Goal: Task Accomplishment & Management: Complete application form

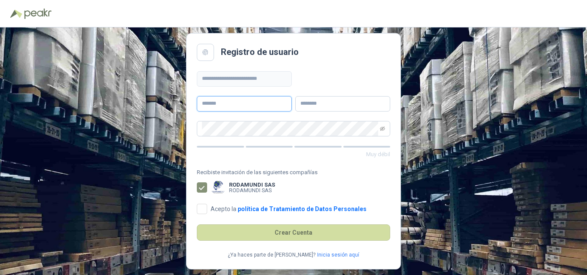
click at [231, 103] on input "text" at bounding box center [244, 103] width 95 height 15
type input "**********"
click at [361, 105] on input "text" at bounding box center [342, 103] width 95 height 15
type input "**********"
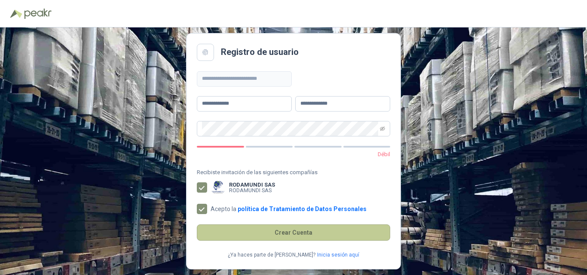
click at [253, 229] on button "Crear Cuenta" at bounding box center [293, 233] width 193 height 16
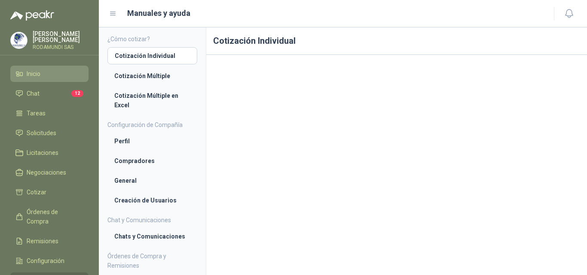
click at [33, 73] on span "Inicio" at bounding box center [34, 73] width 14 height 9
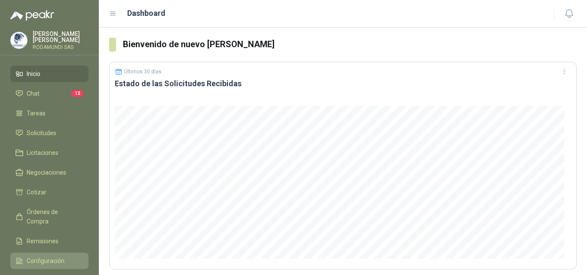
click at [51, 263] on span "Configuración" at bounding box center [46, 261] width 38 height 9
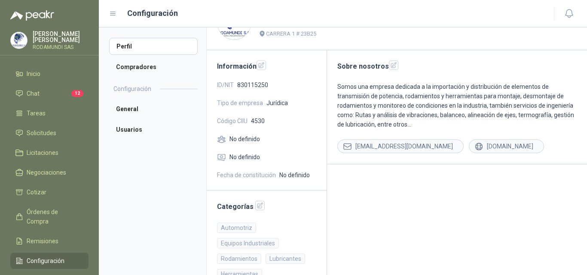
scroll to position [30, 0]
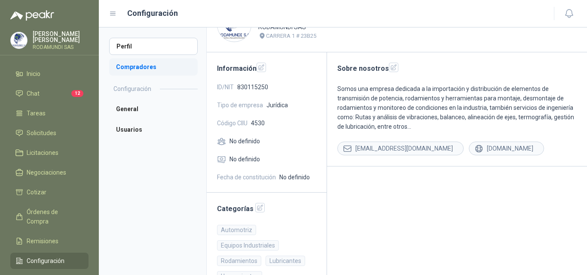
click at [146, 67] on li "Compradores" at bounding box center [153, 66] width 89 height 17
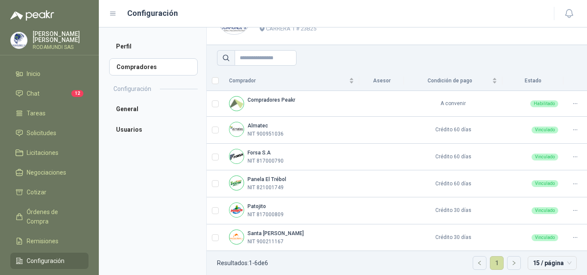
scroll to position [43, 0]
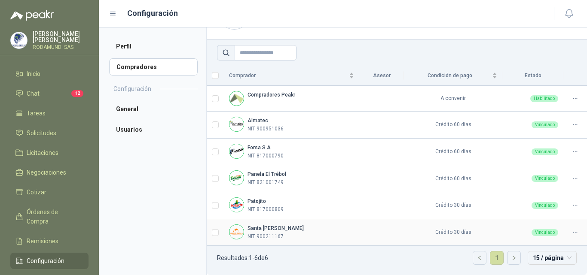
click at [269, 227] on b "Santa [PERSON_NAME]" at bounding box center [276, 229] width 56 height 6
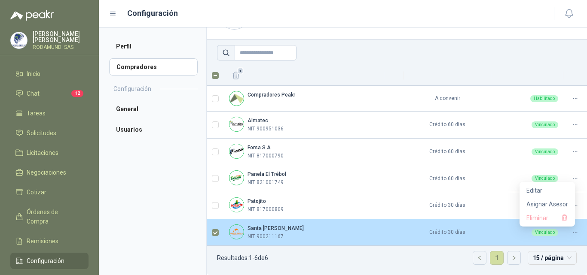
click at [573, 233] on icon at bounding box center [574, 233] width 3 height 0
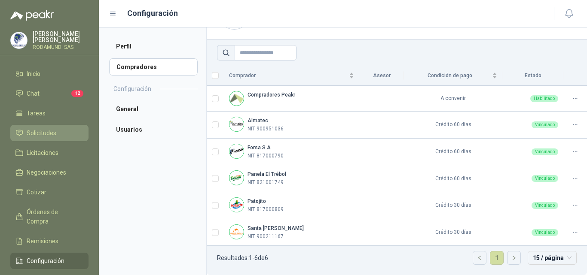
click at [48, 135] on span "Solicitudes" at bounding box center [42, 132] width 30 height 9
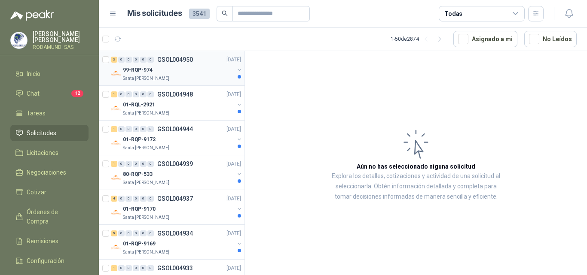
click at [163, 79] on p "Santa [PERSON_NAME]" at bounding box center [146, 78] width 46 height 7
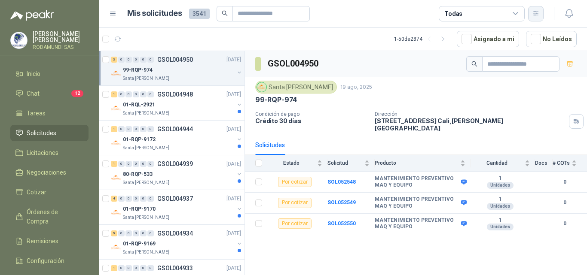
click at [539, 13] on icon "button" at bounding box center [535, 13] width 7 height 7
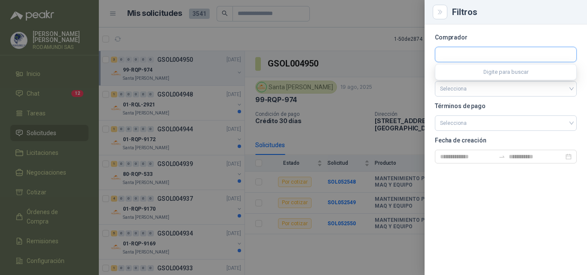
click at [489, 51] on input "text" at bounding box center [505, 54] width 141 height 15
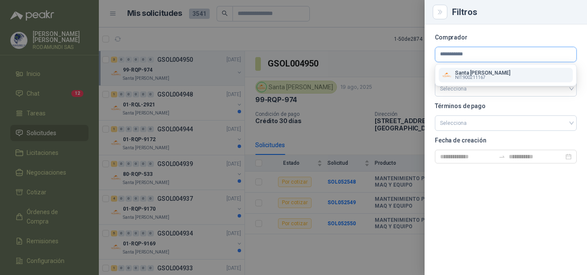
type input "**********"
click at [478, 73] on p "Santa [PERSON_NAME]" at bounding box center [482, 72] width 55 height 5
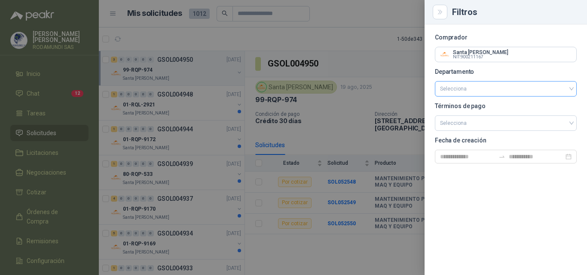
click at [470, 87] on input "search" at bounding box center [506, 89] width 132 height 15
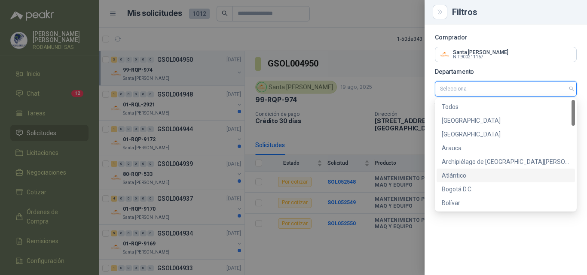
click at [462, 176] on div "Atlántico" at bounding box center [506, 175] width 128 height 9
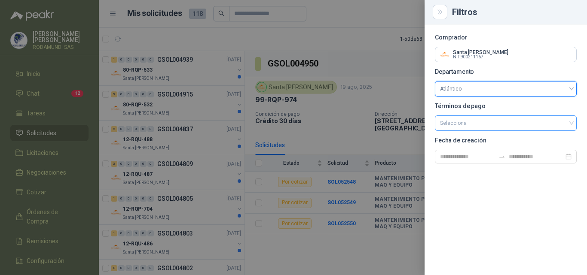
click at [573, 122] on div "Selecciona" at bounding box center [506, 123] width 142 height 15
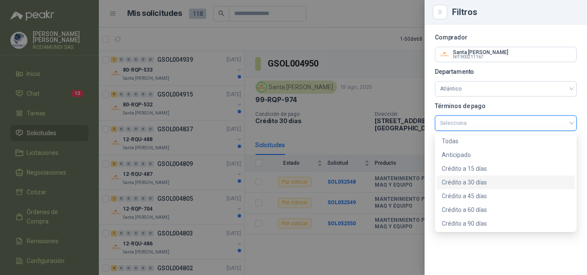
click at [469, 184] on div "Crédito a 30 días" at bounding box center [506, 182] width 128 height 9
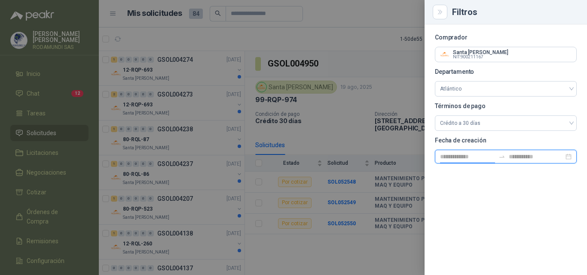
click at [491, 159] on input at bounding box center [467, 156] width 55 height 9
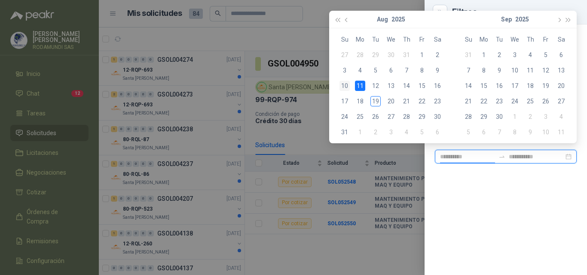
type input "**********"
click at [346, 86] on div "10" at bounding box center [345, 86] width 10 height 10
type input "**********"
click at [557, 158] on input at bounding box center [536, 156] width 55 height 9
type input "**********"
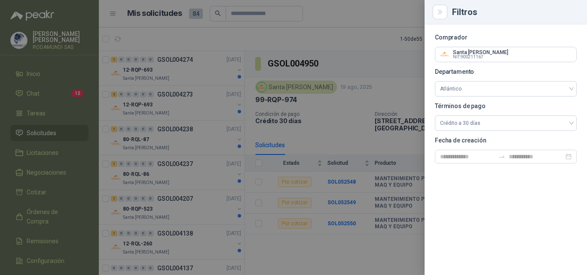
click at [484, 181] on div "Comprador Santa [PERSON_NAME] NIT : 900211167 Departamento Atlántico Términos d…" at bounding box center [506, 149] width 162 height 251
click at [535, 156] on input at bounding box center [536, 156] width 55 height 9
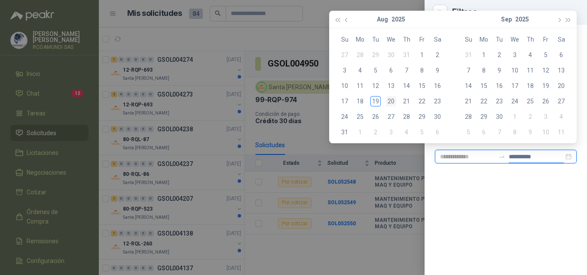
type input "**********"
click at [376, 103] on div "19" at bounding box center [375, 101] width 10 height 10
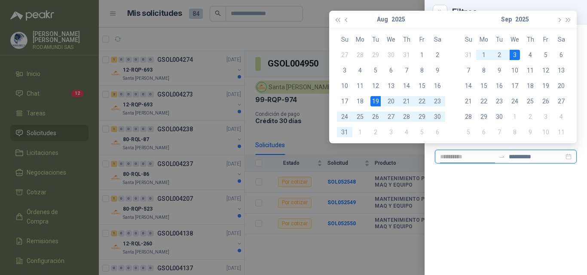
type input "**********"
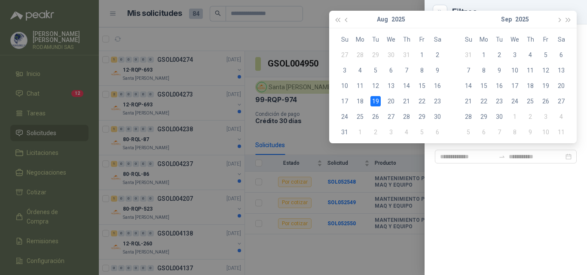
click at [501, 230] on div "Comprador Santa [PERSON_NAME] NIT : 900211167 Departamento Atlántico Términos d…" at bounding box center [506, 149] width 162 height 251
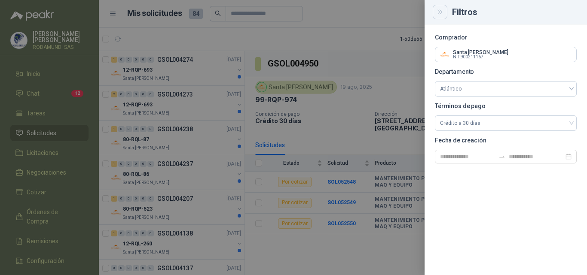
click at [441, 12] on icon "Close" at bounding box center [440, 12] width 7 height 7
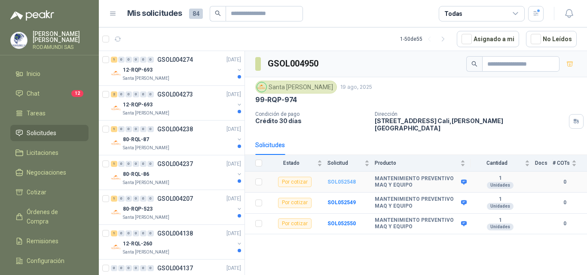
click at [343, 179] on b "SOL052548" at bounding box center [341, 182] width 28 height 6
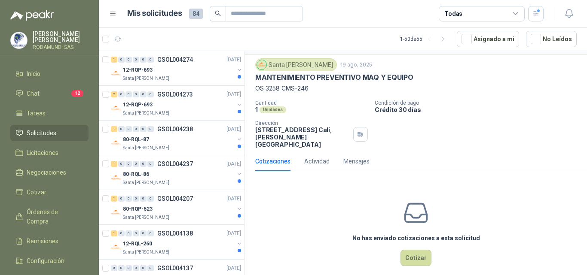
scroll to position [23, 0]
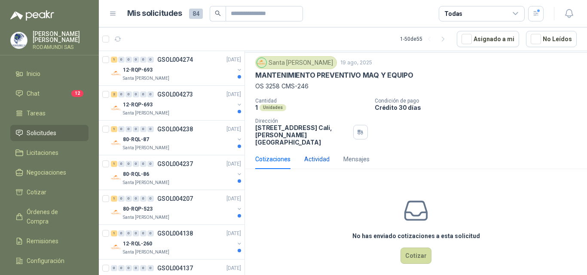
click at [318, 155] on div "Actividad" at bounding box center [316, 159] width 25 height 9
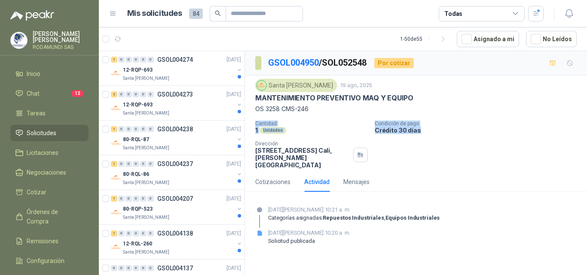
drag, startPoint x: 586, startPoint y: 117, endPoint x: 586, endPoint y: 156, distance: 39.1
click at [587, 156] on div "Santa [PERSON_NAME] [DATE] MANTENIMIENTO PREVENTIVO MAQ Y EQUIPO OS 3258 CMS-24…" at bounding box center [416, 124] width 342 height 97
click at [485, 176] on div "Cotizaciones Actividad Mensajes" at bounding box center [415, 182] width 321 height 20
click at [269, 177] on div "Cotizaciones" at bounding box center [272, 181] width 35 height 9
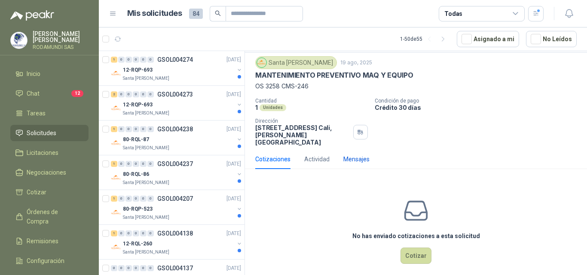
click at [353, 155] on div "Mensajes" at bounding box center [356, 159] width 26 height 9
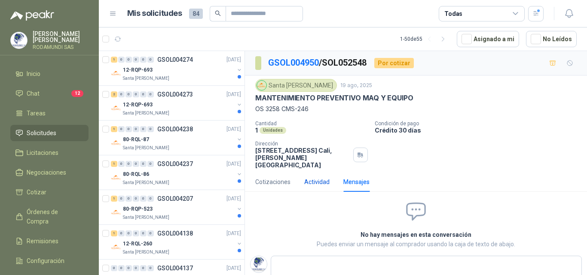
click at [312, 177] on div "Actividad" at bounding box center [316, 181] width 25 height 9
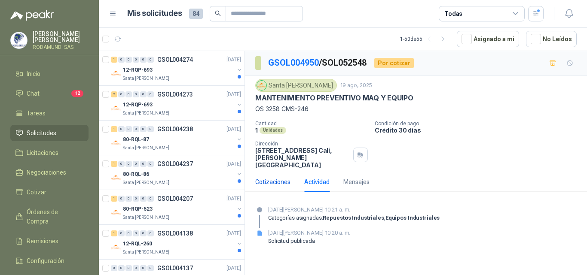
click at [273, 177] on div "Cotizaciones" at bounding box center [272, 181] width 35 height 9
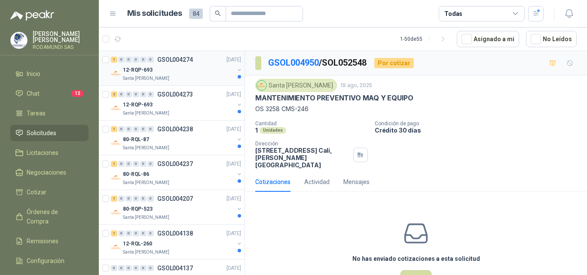
click at [176, 75] on div "12-RQP-693" at bounding box center [178, 70] width 111 height 10
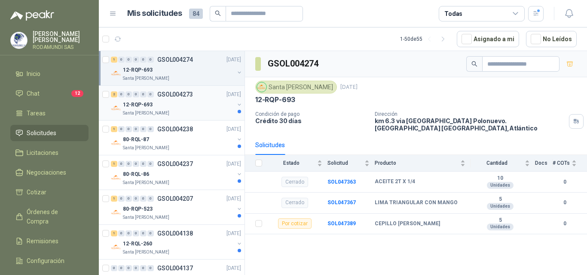
click at [187, 104] on div "12-RQP-693" at bounding box center [178, 105] width 111 height 10
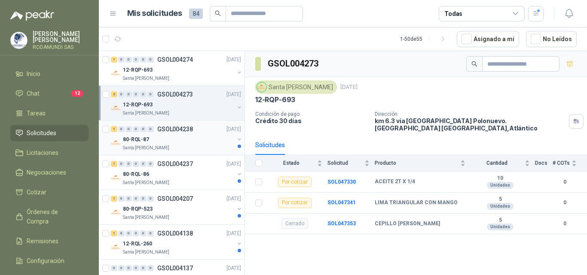
click at [172, 149] on div "Santa [PERSON_NAME]" at bounding box center [178, 148] width 111 height 7
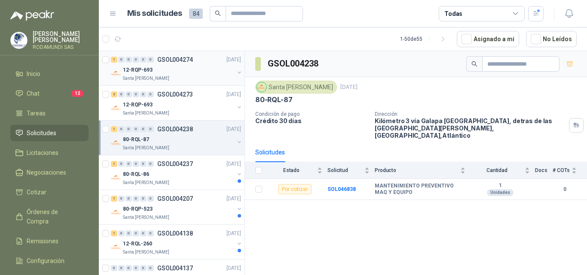
click at [166, 69] on div "12-RQP-693" at bounding box center [178, 70] width 111 height 10
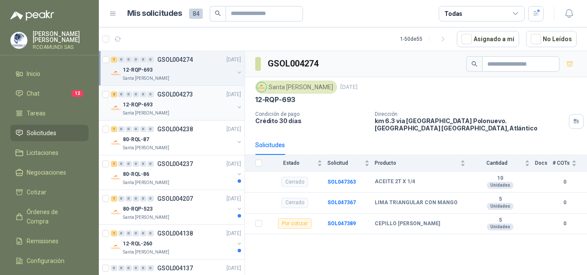
click at [160, 103] on div "12-RQP-693" at bounding box center [178, 105] width 111 height 10
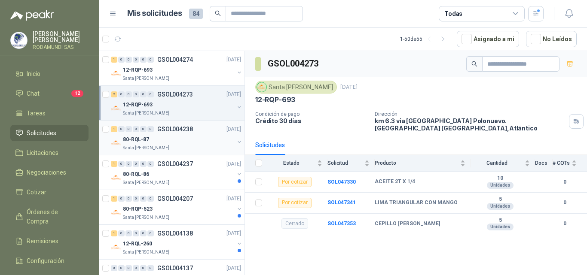
click at [161, 147] on p "Santa [PERSON_NAME]" at bounding box center [146, 148] width 46 height 7
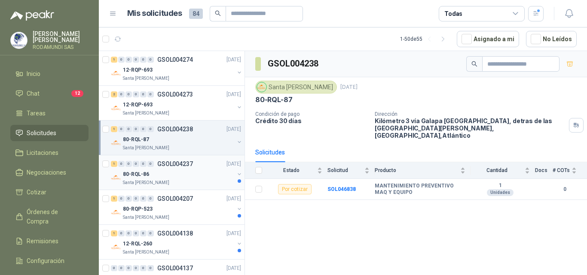
click at [159, 176] on div "80-RQL-86" at bounding box center [178, 174] width 111 height 10
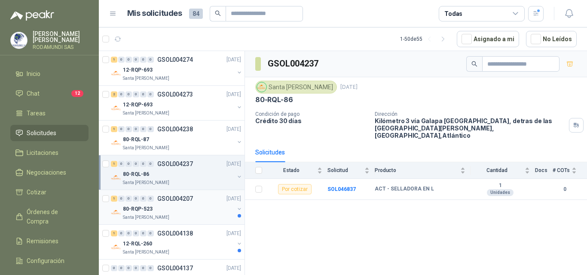
click at [176, 211] on div "80-RQP-523" at bounding box center [178, 209] width 111 height 10
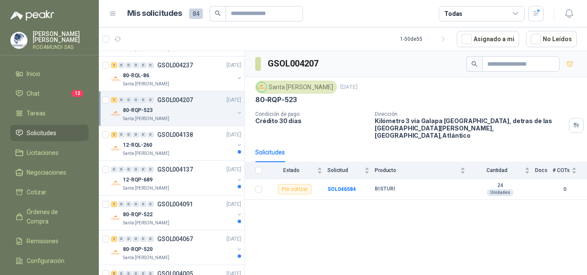
scroll to position [103, 0]
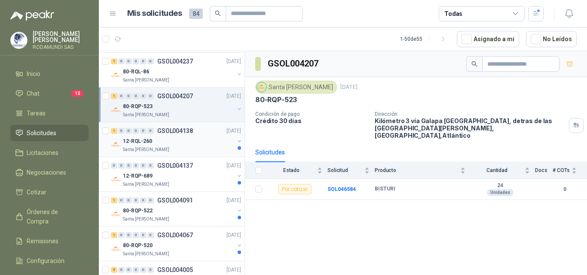
click at [189, 147] on div "Santa [PERSON_NAME]" at bounding box center [178, 150] width 111 height 7
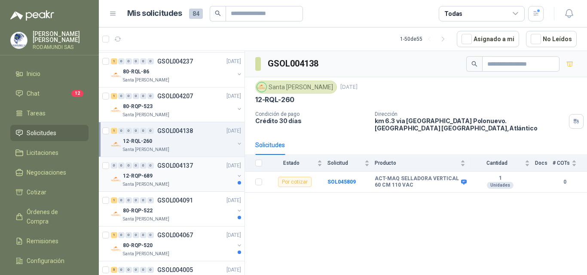
click at [150, 178] on p "12-RQP-689" at bounding box center [138, 176] width 30 height 8
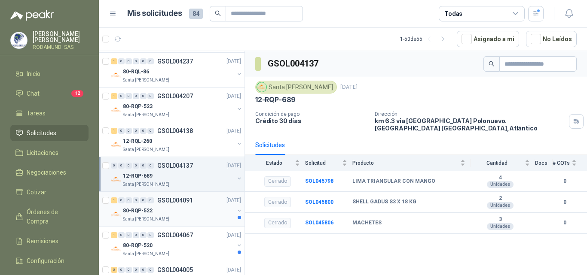
click at [154, 215] on div "80-RQP-522" at bounding box center [178, 211] width 111 height 10
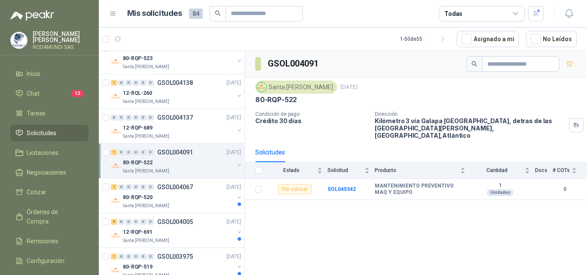
scroll to position [157, 0]
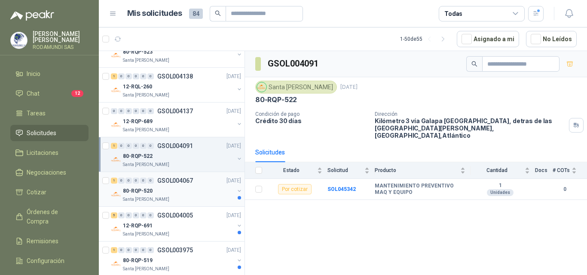
click at [163, 205] on div "1 0 0 0 0 0 GSOL004067 [DATE] 80-RQP-520 [GEOGRAPHIC_DATA][PERSON_NAME]" at bounding box center [172, 189] width 146 height 35
click at [150, 200] on p "Santa [PERSON_NAME]" at bounding box center [146, 199] width 46 height 7
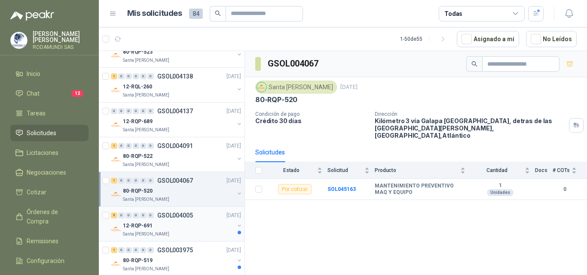
click at [150, 230] on div "12-RQP-691" at bounding box center [178, 226] width 111 height 10
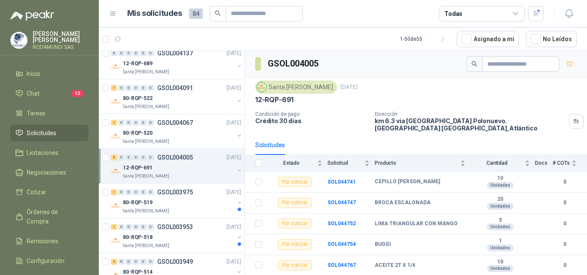
scroll to position [226, 0]
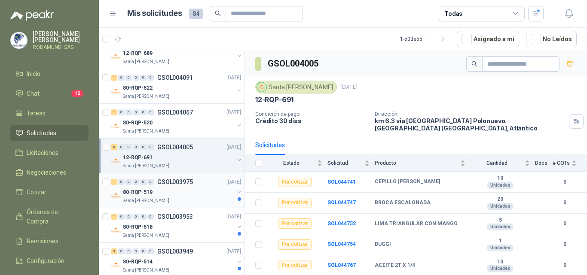
click at [179, 191] on div "80-RQP-519" at bounding box center [178, 192] width 111 height 10
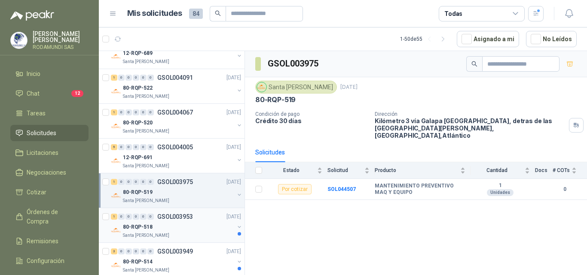
click at [173, 219] on p "GSOL003953" at bounding box center [175, 217] width 36 height 6
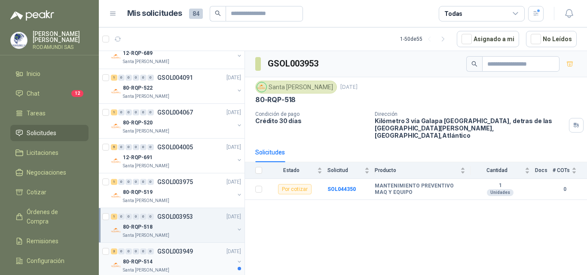
click at [168, 263] on div "80-RQP-514" at bounding box center [178, 262] width 111 height 10
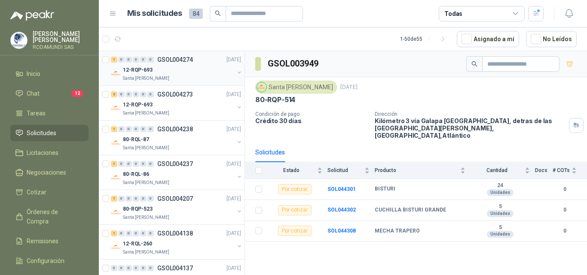
click at [177, 75] on div "12-RQP-693" at bounding box center [178, 70] width 111 height 10
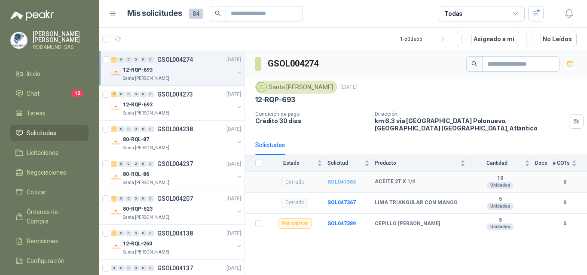
click at [349, 183] on b "SOL047363" at bounding box center [341, 182] width 28 height 6
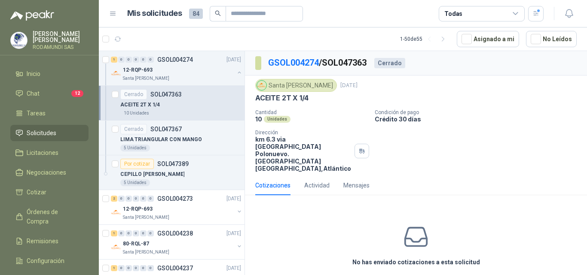
click at [156, 97] on p "SOL047363" at bounding box center [165, 95] width 31 height 6
click at [205, 75] on div "Santa [PERSON_NAME]" at bounding box center [178, 78] width 111 height 7
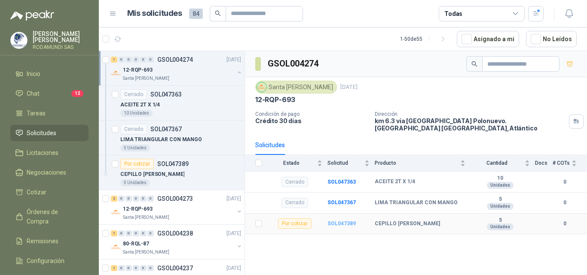
click at [351, 223] on b "SOL047389" at bounding box center [341, 224] width 28 height 6
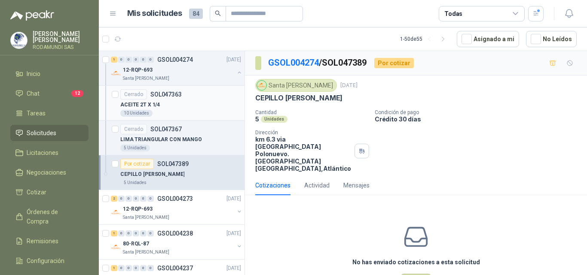
click at [179, 102] on div "ACEITE 2T X 1/4" at bounding box center [180, 105] width 121 height 10
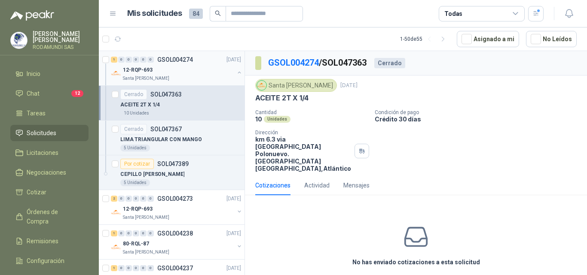
click at [182, 72] on div "12-RQP-693" at bounding box center [178, 70] width 111 height 10
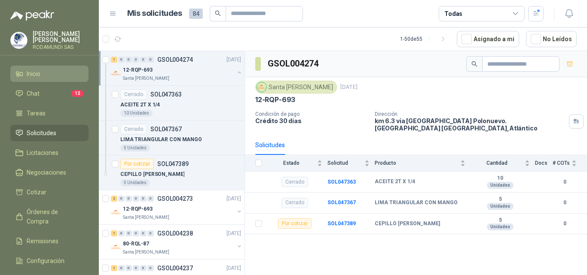
click at [44, 74] on li "Inicio" at bounding box center [49, 73] width 68 height 9
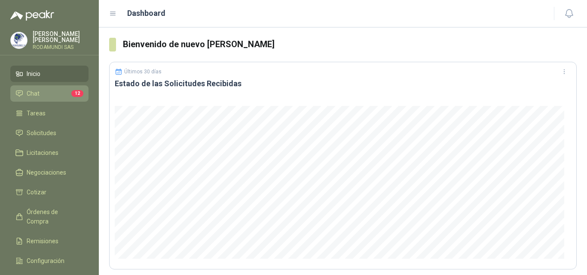
click at [40, 91] on li "Chat 12" at bounding box center [49, 93] width 68 height 9
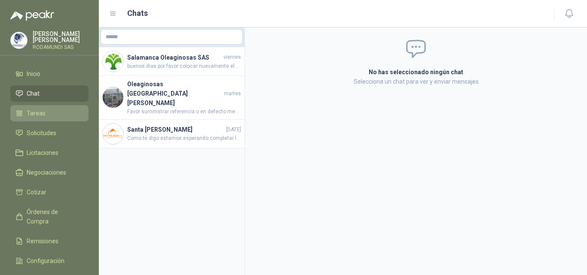
click at [40, 111] on span "Tareas" at bounding box center [36, 113] width 19 height 9
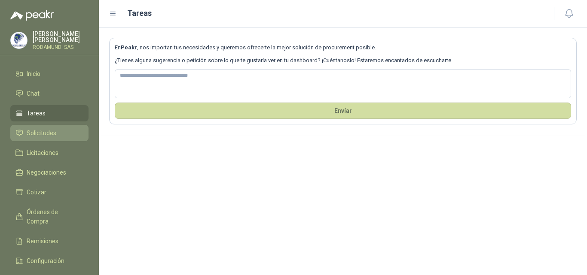
click at [43, 138] on link "Solicitudes" at bounding box center [49, 133] width 78 height 16
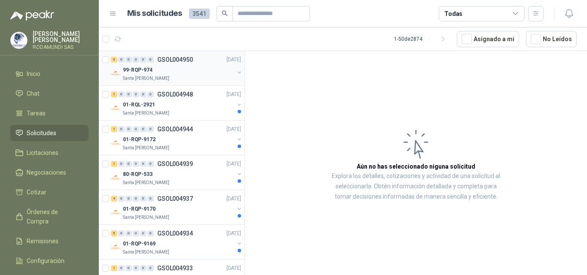
click at [171, 70] on div "99-RQP-974" at bounding box center [178, 70] width 111 height 10
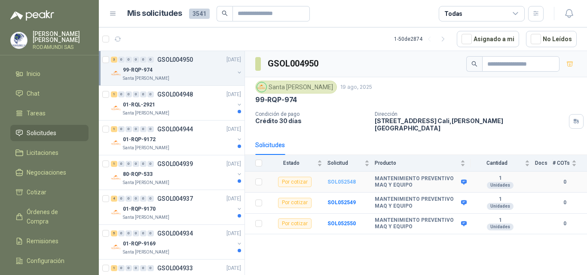
click at [349, 179] on b "SOL052548" at bounding box center [341, 182] width 28 height 6
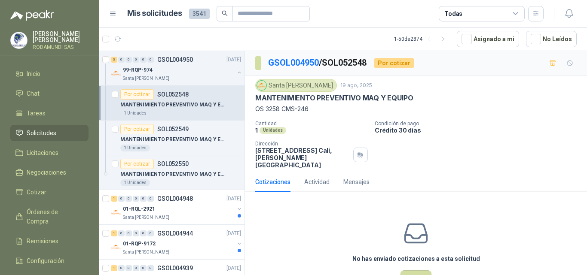
click at [53, 133] on span "Solicitudes" at bounding box center [42, 132] width 30 height 9
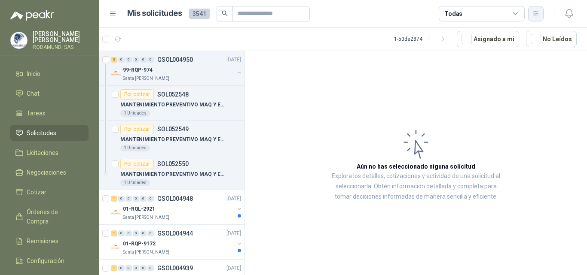
click at [540, 16] on button "button" at bounding box center [535, 13] width 15 height 15
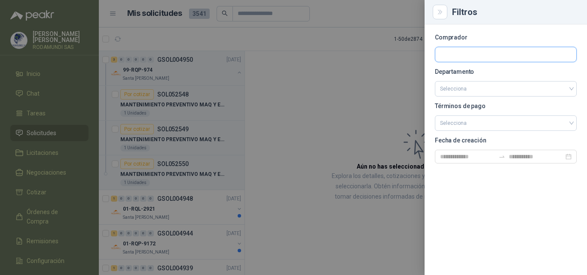
click at [474, 56] on input "text" at bounding box center [505, 54] width 141 height 15
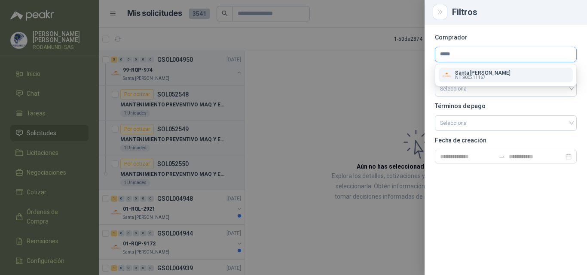
type input "*****"
click at [476, 78] on span "NIT : 900211167" at bounding box center [470, 78] width 31 height 4
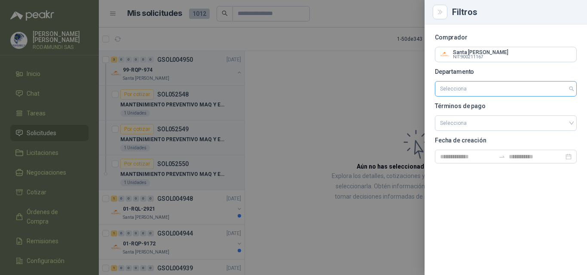
click at [469, 89] on input "search" at bounding box center [506, 89] width 132 height 15
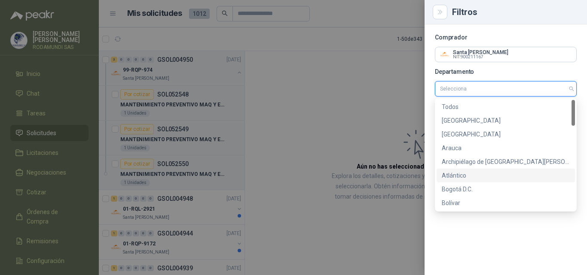
click at [459, 176] on div "Atlántico" at bounding box center [506, 175] width 128 height 9
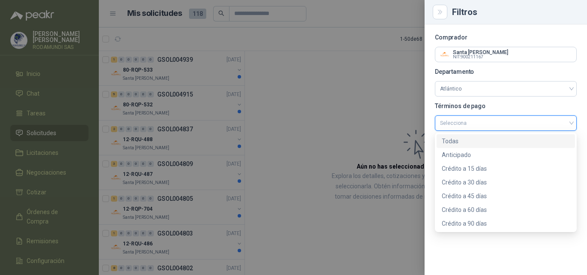
click at [475, 124] on input "search" at bounding box center [506, 122] width 132 height 13
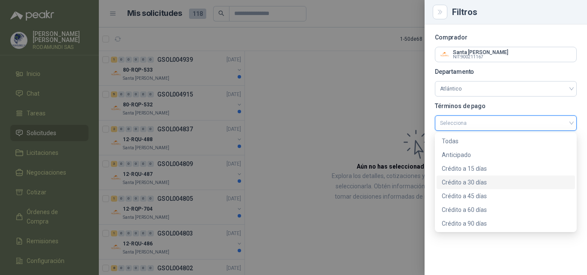
click at [470, 184] on div "Crédito a 30 días" at bounding box center [506, 182] width 128 height 9
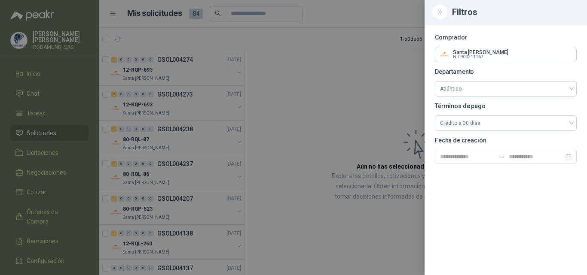
click at [379, 135] on div at bounding box center [293, 137] width 587 height 275
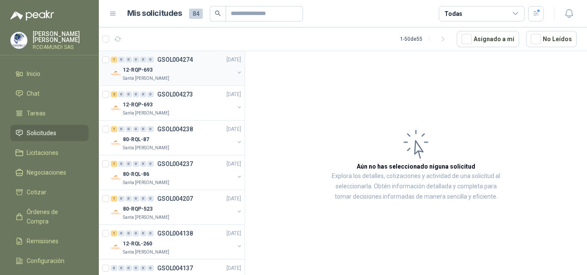
click at [180, 79] on div "Santa [PERSON_NAME]" at bounding box center [178, 78] width 111 height 7
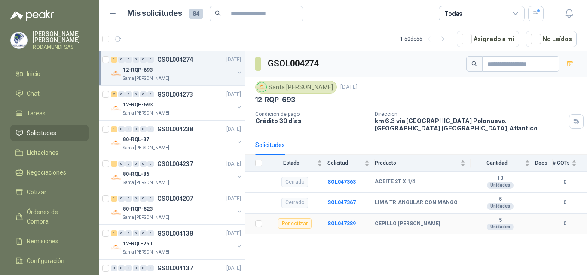
click at [297, 224] on div "Por cotizar" at bounding box center [295, 224] width 34 height 10
click at [333, 223] on b "SOL047389" at bounding box center [341, 224] width 28 height 6
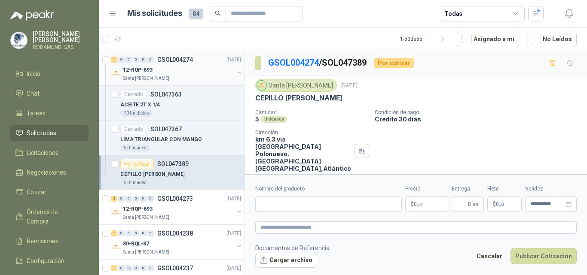
click at [146, 77] on p "Santa [PERSON_NAME]" at bounding box center [146, 78] width 46 height 7
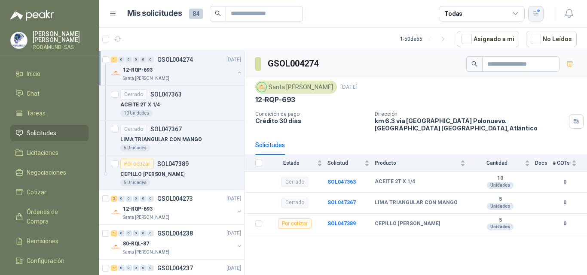
click at [534, 14] on icon "button" at bounding box center [535, 13] width 7 height 7
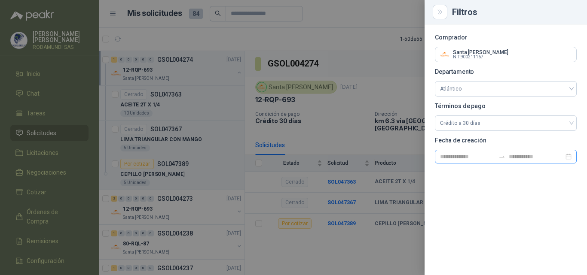
click at [490, 162] on div at bounding box center [506, 157] width 142 height 14
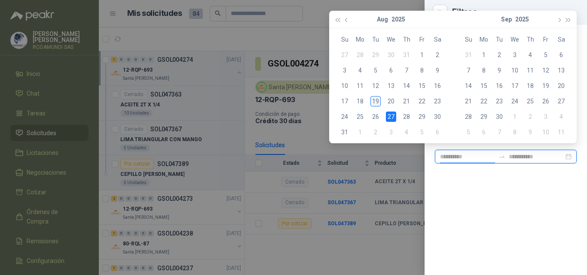
type input "**********"
click at [377, 101] on div "19" at bounding box center [375, 101] width 10 height 10
type input "**********"
click at [522, 158] on input at bounding box center [536, 156] width 55 height 9
type input "*"
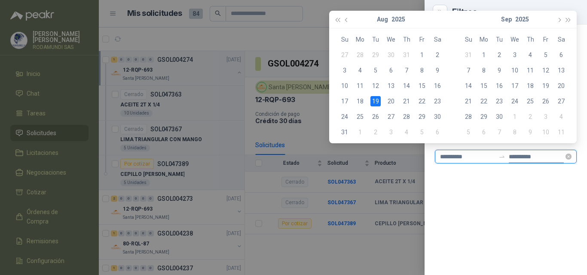
type input "**********"
click at [514, 190] on div "Comprador Santa [PERSON_NAME] NIT : 900211167 Departamento Atlántico Términos d…" at bounding box center [506, 149] width 162 height 251
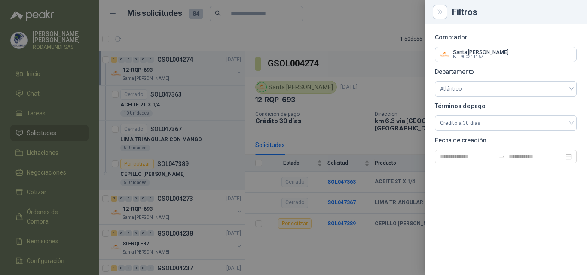
click at [201, 125] on div at bounding box center [293, 137] width 587 height 275
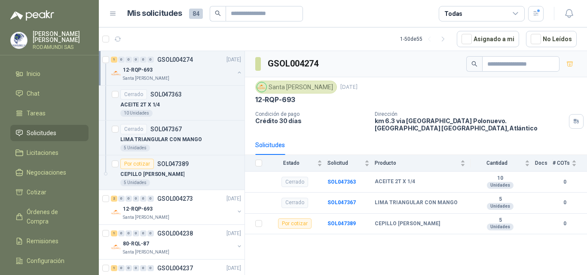
click at [53, 134] on span "Solicitudes" at bounding box center [42, 132] width 30 height 9
